Goal: Transaction & Acquisition: Book appointment/travel/reservation

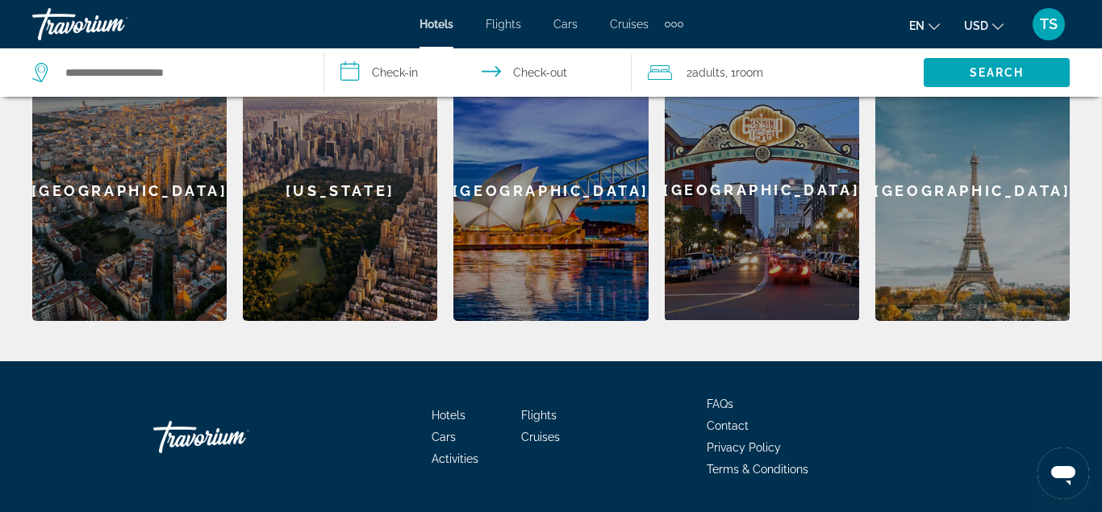
scroll to position [700, 0]
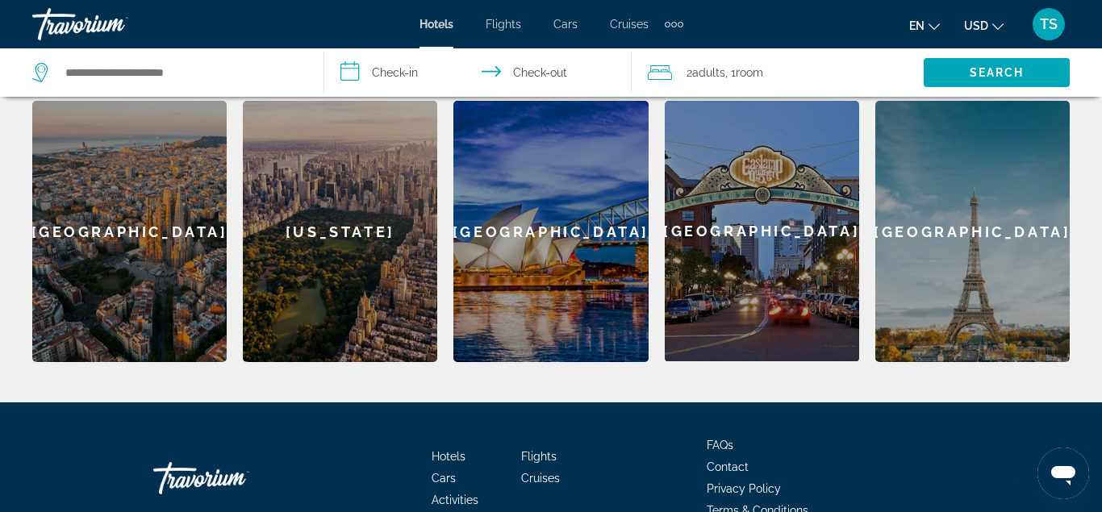
click at [435, 450] on span "Hotels" at bounding box center [449, 456] width 34 height 13
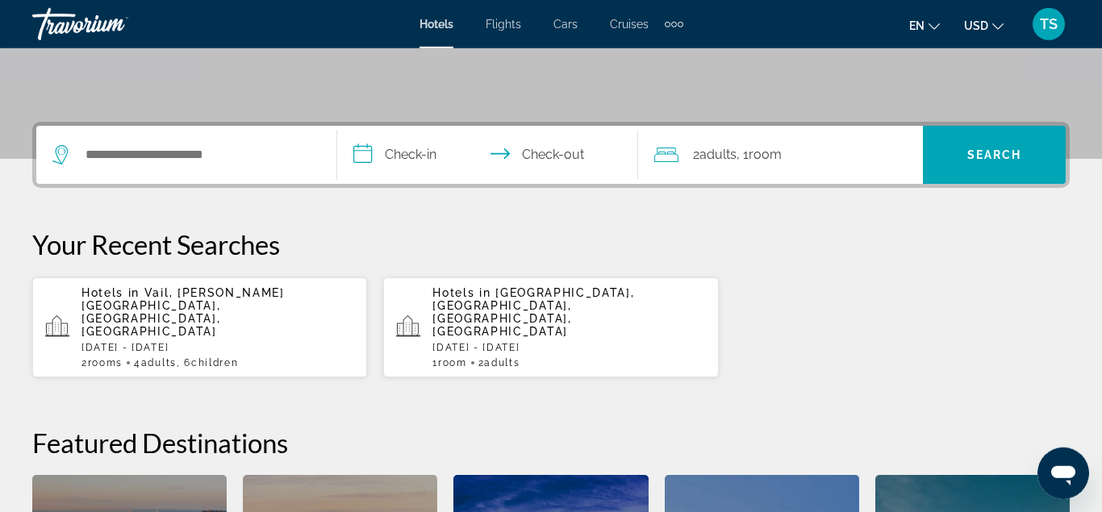
scroll to position [329, 0]
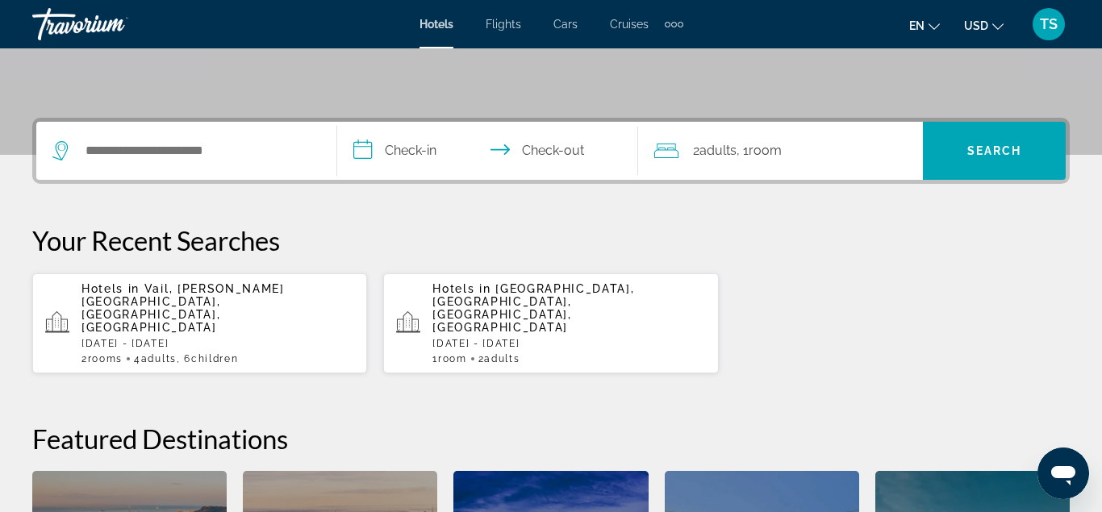
click at [146, 307] on span "Vail, [PERSON_NAME][GEOGRAPHIC_DATA], [GEOGRAPHIC_DATA], [GEOGRAPHIC_DATA]" at bounding box center [182, 308] width 203 height 52
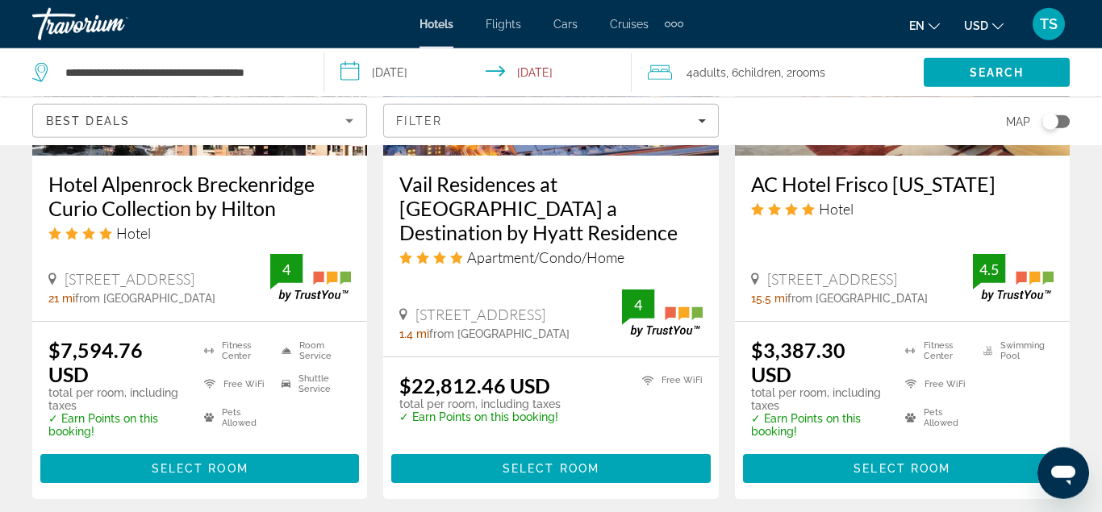
scroll to position [2305, 0]
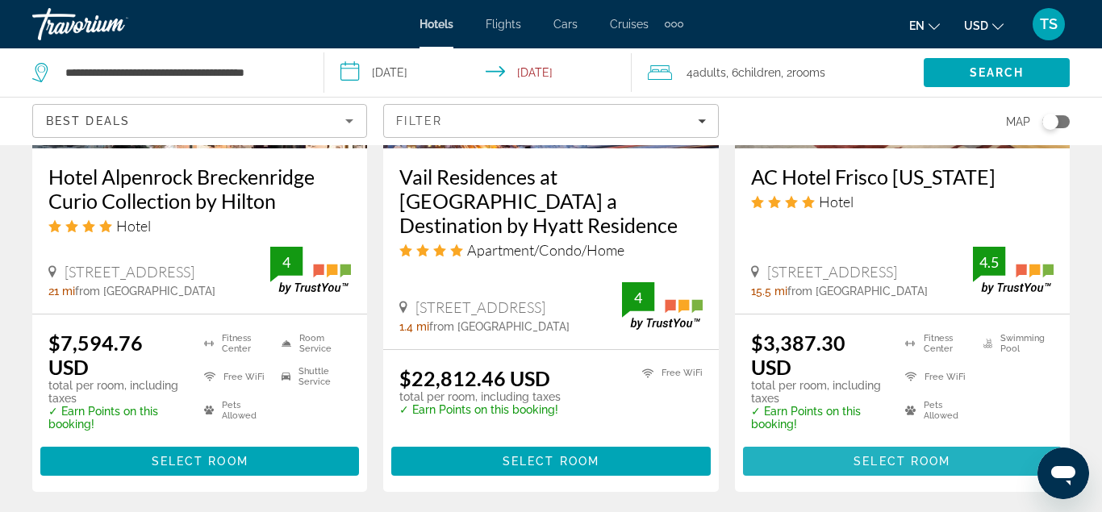
click at [867, 455] on span "Select Room" at bounding box center [902, 461] width 97 height 13
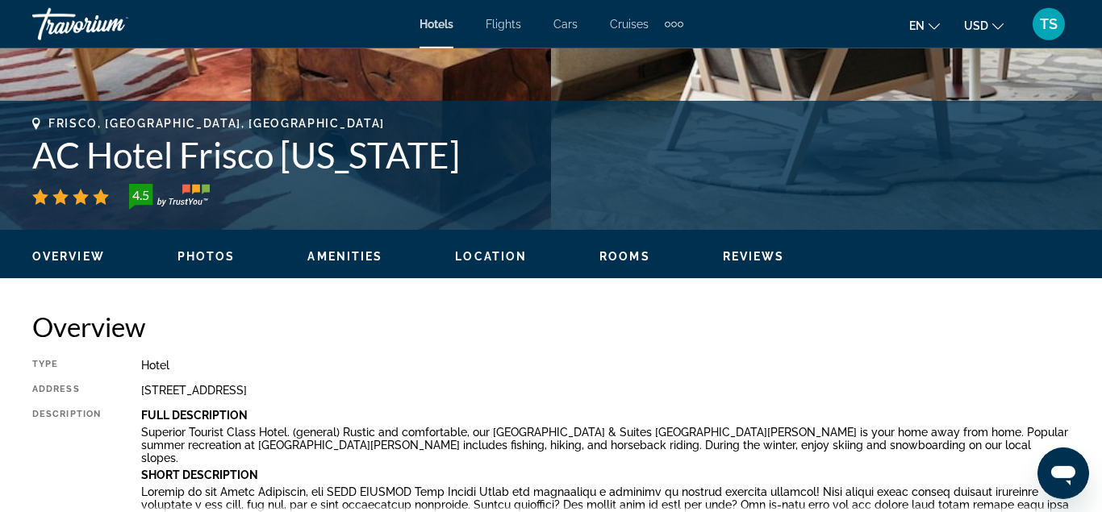
scroll to position [490, 0]
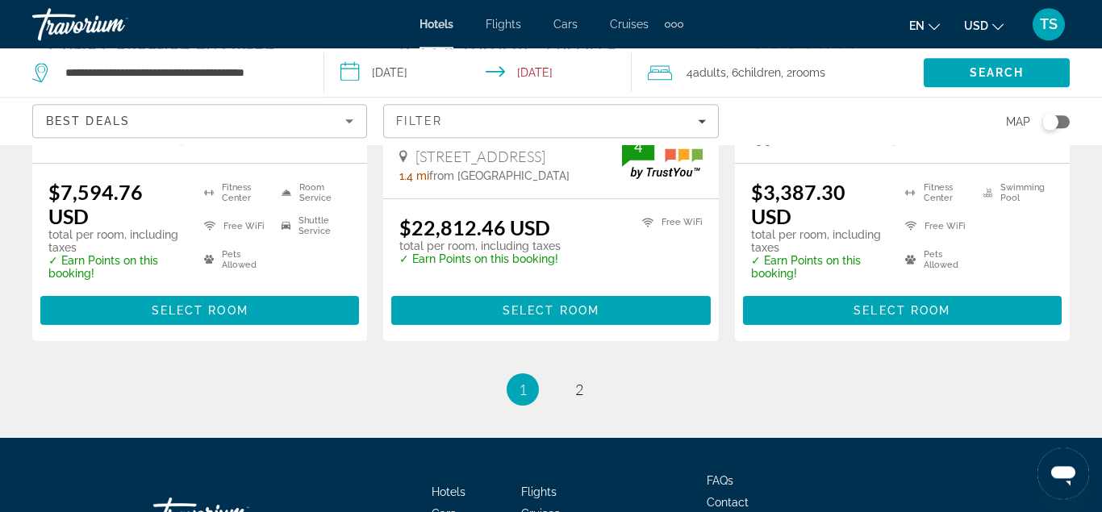
scroll to position [2543, 0]
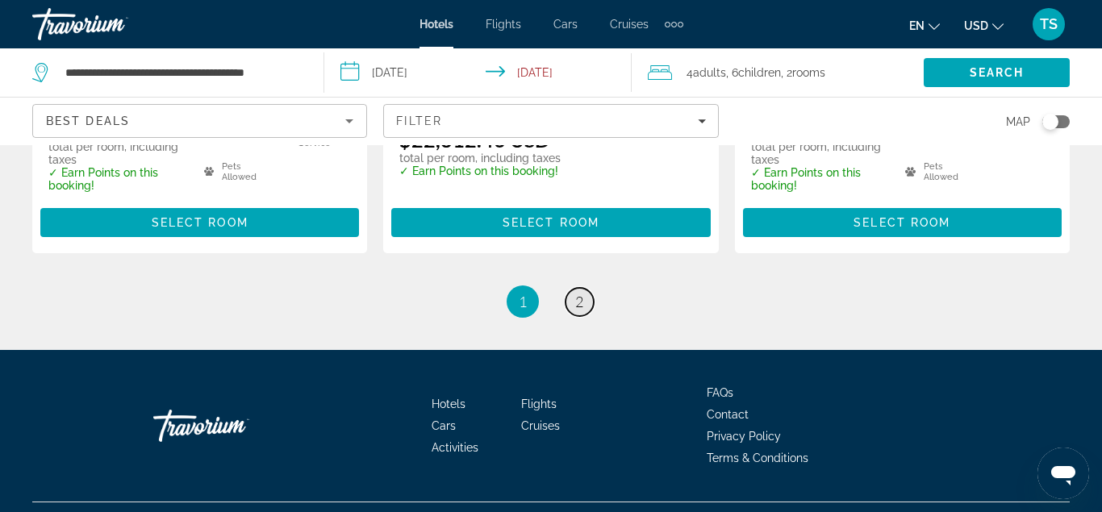
click at [575, 288] on link "page 2" at bounding box center [580, 302] width 28 height 28
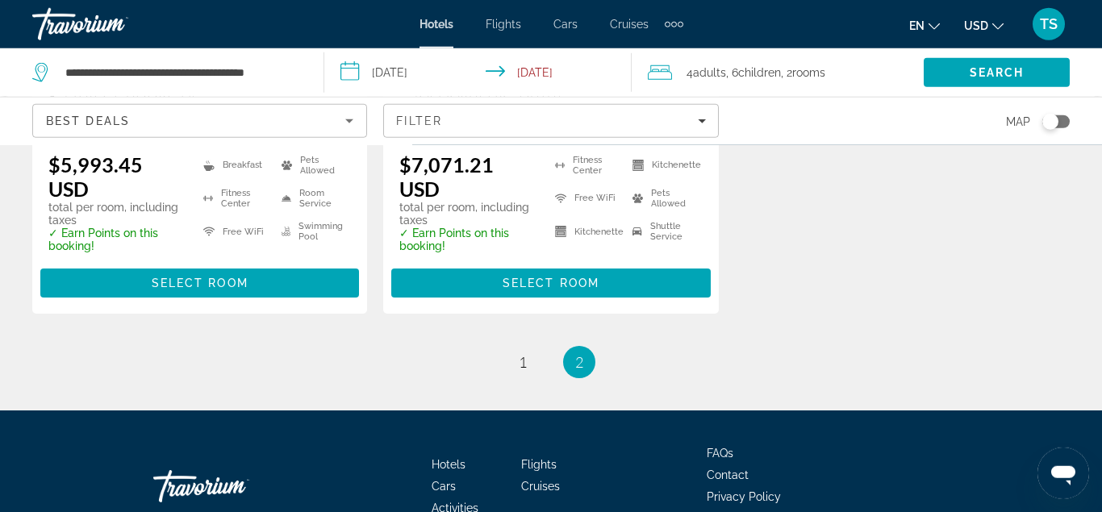
scroll to position [545, 0]
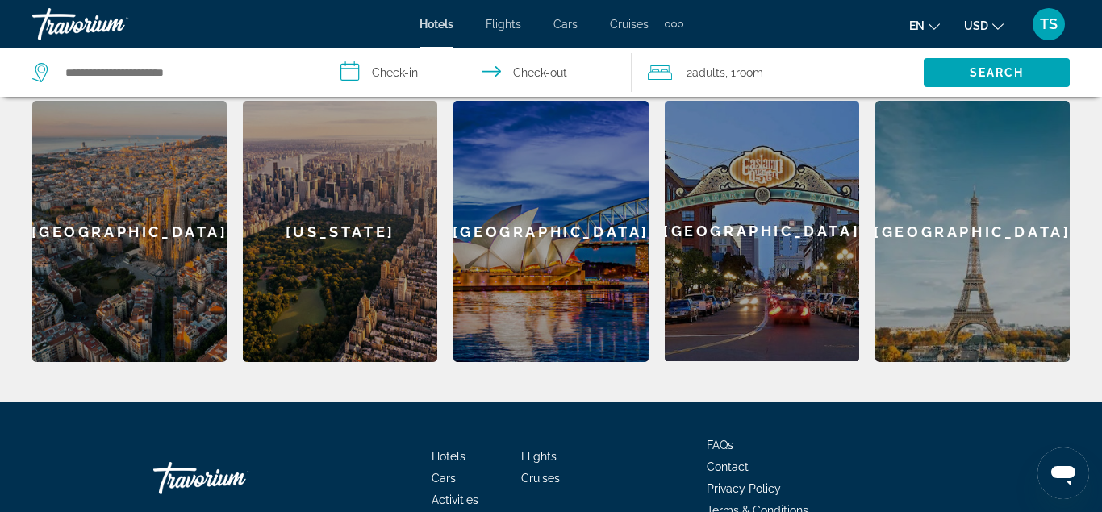
scroll to position [658, 0]
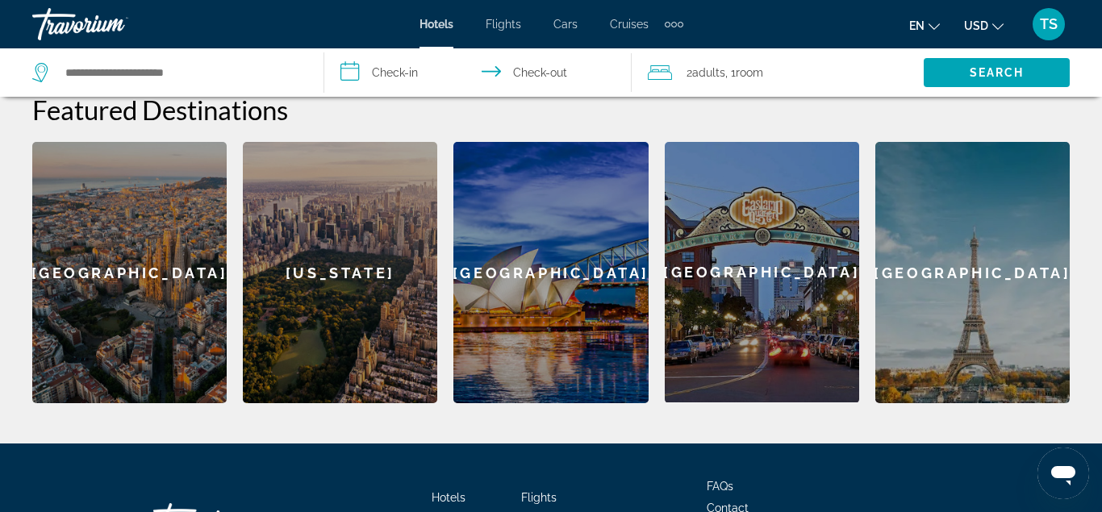
click at [761, 268] on div "[GEOGRAPHIC_DATA]" at bounding box center [762, 272] width 194 height 261
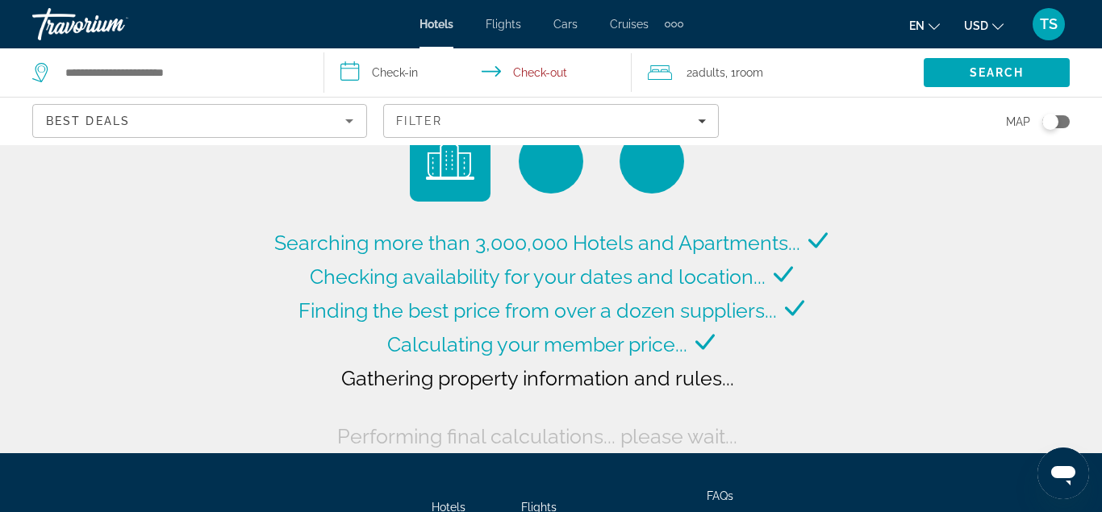
type input "**********"
